Goal: Task Accomplishment & Management: Manage account settings

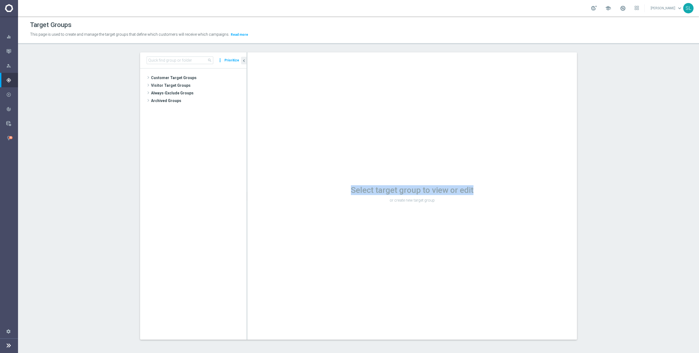
drag, startPoint x: 502, startPoint y: 191, endPoint x: 364, endPoint y: 184, distance: 138.0
click at [334, 177] on div "Select target group to view or edit or create new target group" at bounding box center [411, 195] width 329 height 287
drag, startPoint x: 442, startPoint y: 202, endPoint x: 449, endPoint y: 204, distance: 7.7
click at [442, 202] on div "Select target group to view or edit or create new target group" at bounding box center [411, 194] width 329 height 22
drag, startPoint x: 459, startPoint y: 205, endPoint x: 331, endPoint y: 183, distance: 130.1
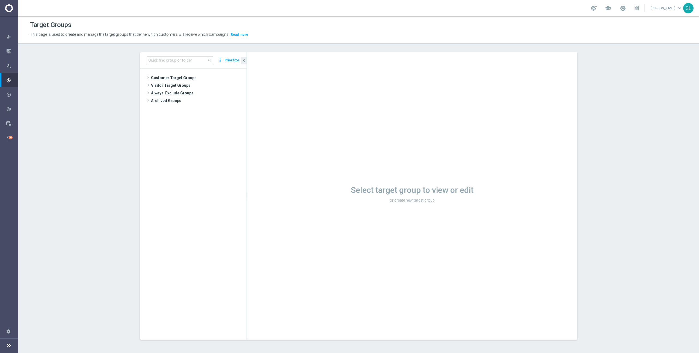
click at [331, 183] on div "Select target group to view or edit or create new target group" at bounding box center [411, 195] width 329 height 287
click at [445, 203] on div "Select target group to view or edit or create new target group" at bounding box center [411, 194] width 329 height 22
drag, startPoint x: 466, startPoint y: 207, endPoint x: 436, endPoint y: 200, distance: 31.0
click at [436, 200] on div "Select target group to view or edit or create new target group" at bounding box center [411, 195] width 329 height 287
click at [436, 200] on p "or create new target group" at bounding box center [411, 200] width 329 height 5
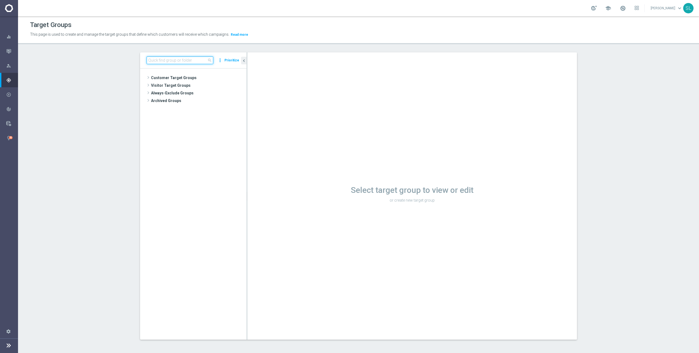
click at [186, 61] on input at bounding box center [180, 60] width 67 height 8
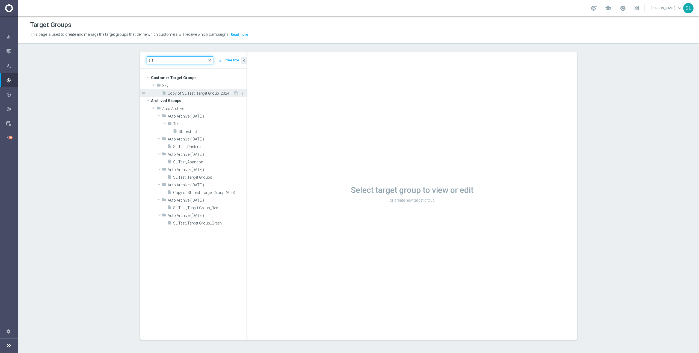
type input "sl t"
click at [201, 93] on span "Copy of SL Test_Target Group_2024" at bounding box center [201, 93] width 66 height 5
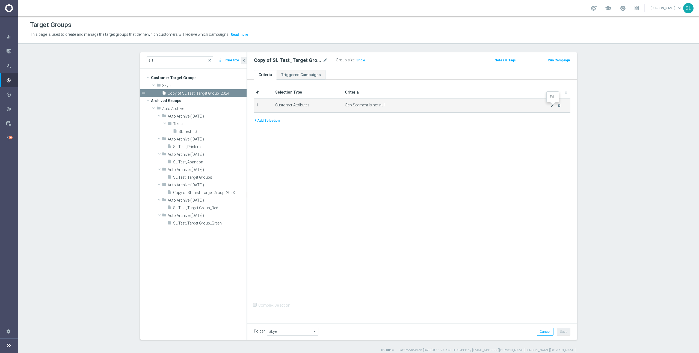
click at [551, 103] on icon "mode_edit" at bounding box center [552, 105] width 4 height 4
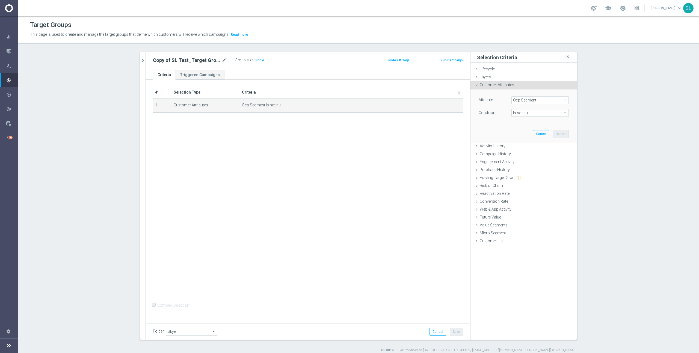
click at [520, 98] on span "Ocp Segment" at bounding box center [539, 100] width 57 height 7
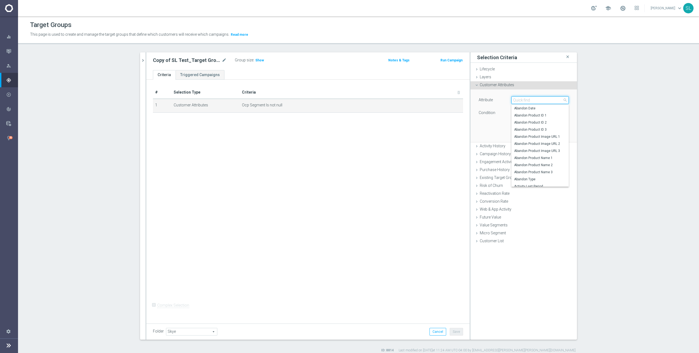
click at [519, 99] on input "search" at bounding box center [539, 100] width 57 height 8
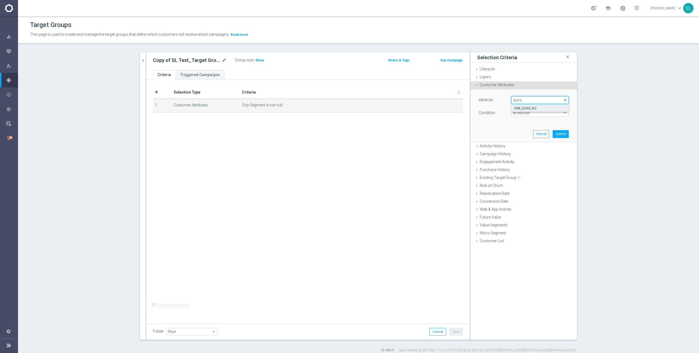
type input "duns"
click at [529, 109] on span "DNB_DUNS_NO" at bounding box center [540, 108] width 52 height 4
type input "DNB_DUNS_NO"
type input "Equals"
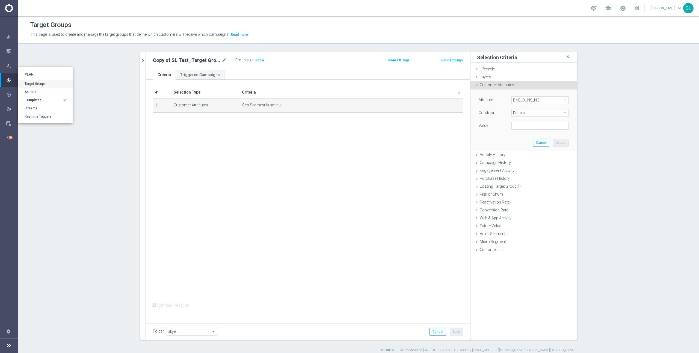
click at [34, 100] on span "Templates" at bounding box center [33, 100] width 17 height 3
click at [34, 107] on link "Optimail" at bounding box center [46, 108] width 38 height 4
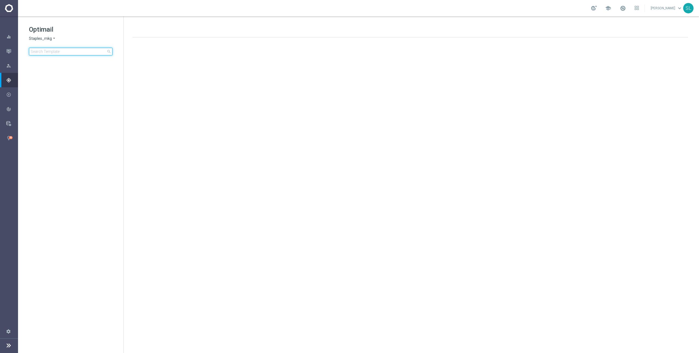
click at [69, 51] on input at bounding box center [71, 52] width 84 height 8
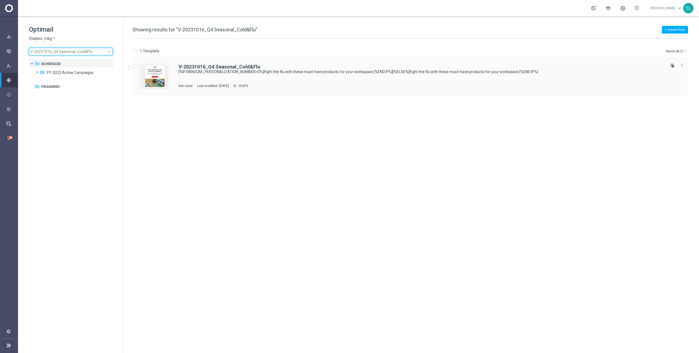
type input "V-20231016_Q4 Seasonal_Cold&Flu"
click at [295, 75] on div "V-20231016_Q4 Seasonal_Cold&Flu [%IF:RANDOM_PERSONALIZATION_NUMBER>0%]Fight the…" at bounding box center [421, 76] width 486 height 24
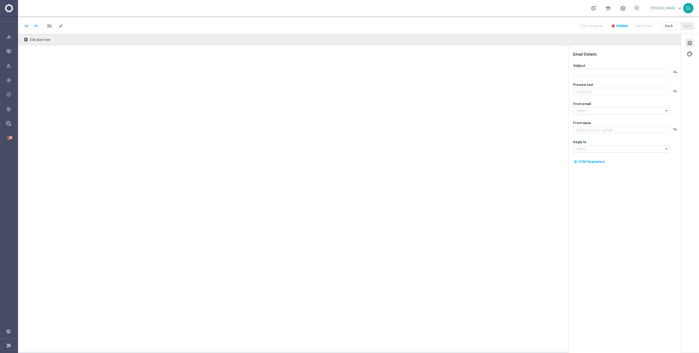
type textarea "[%IF:RANDOM_PERSONALIZATION_NUMBER>0%]Come take a look at all the disinfecting …"
type input "[EMAIL_ADDRESS][DOMAIN_NAME]"
type textarea "Staples"
type input "[EMAIL_ADDRESS][DOMAIN_NAME]"
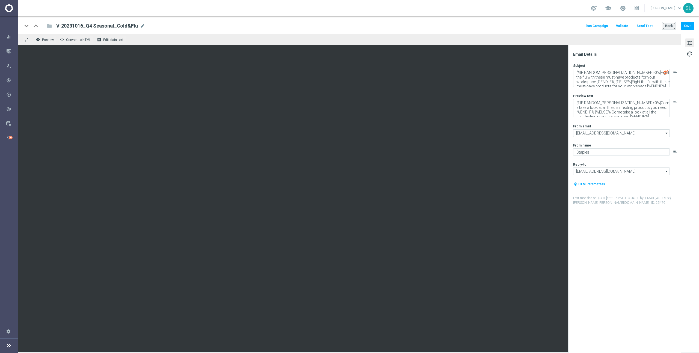
click at [668, 27] on button "Back" at bounding box center [669, 26] width 14 height 8
